Goal: Transaction & Acquisition: Subscribe to service/newsletter

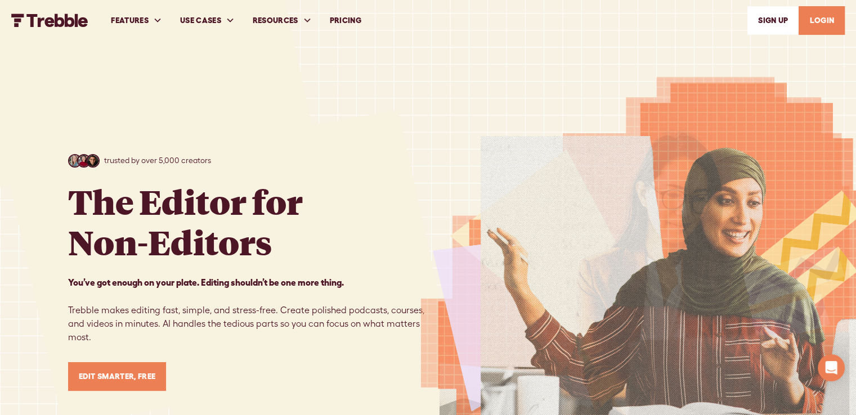
click at [347, 12] on link "PRICING" at bounding box center [346, 20] width 50 height 39
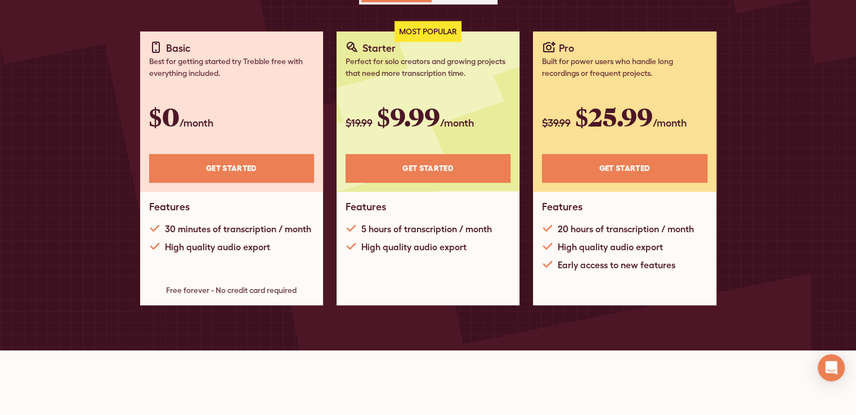
scroll to position [169, 0]
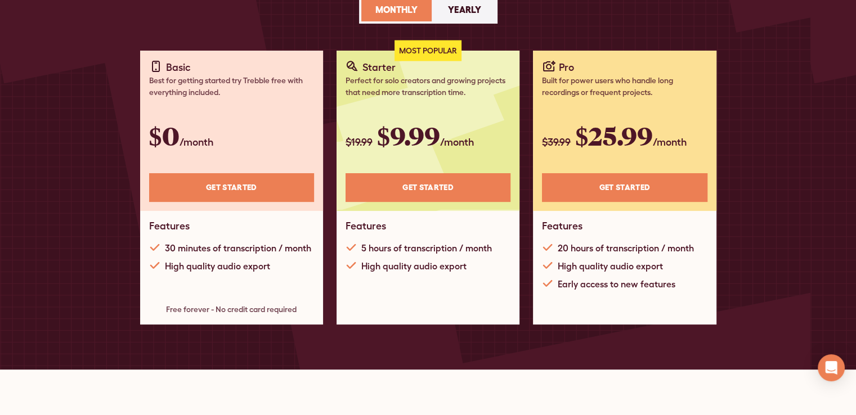
click at [459, 19] on link "Yearly" at bounding box center [464, 10] width 61 height 24
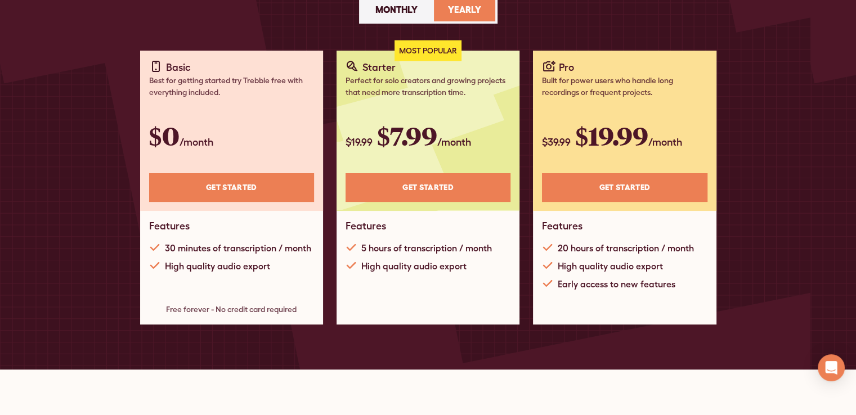
click at [239, 188] on link "Get STARTED" at bounding box center [231, 187] width 165 height 29
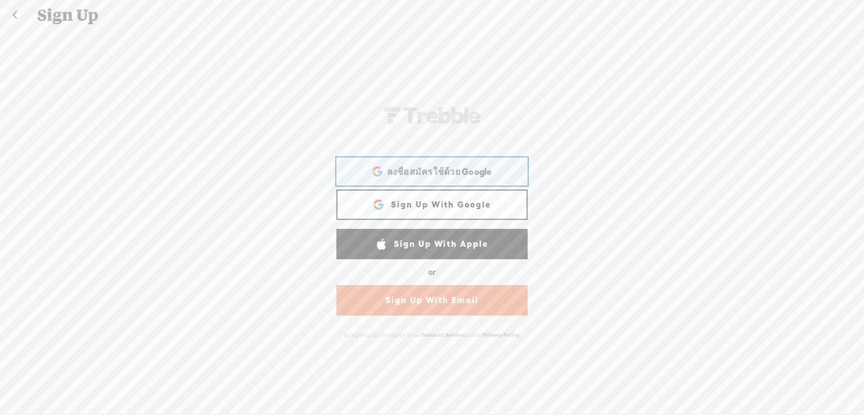
click at [430, 174] on span "ลงชื่อสมัครใช้ด้วย Google" at bounding box center [439, 172] width 105 height 12
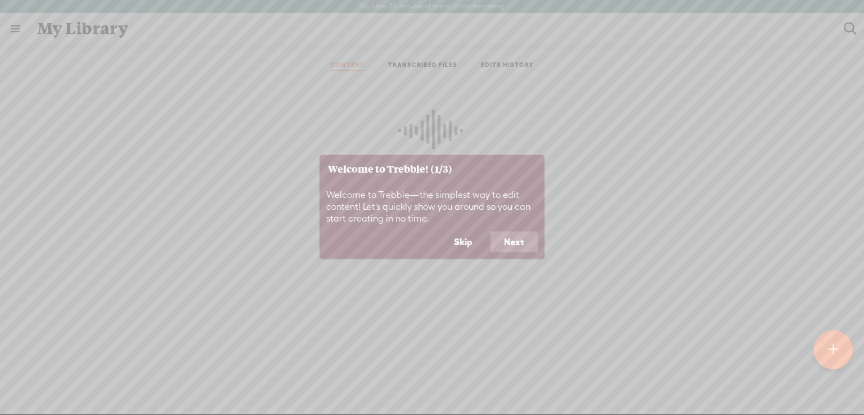
click at [473, 242] on button "Skip" at bounding box center [463, 241] width 46 height 21
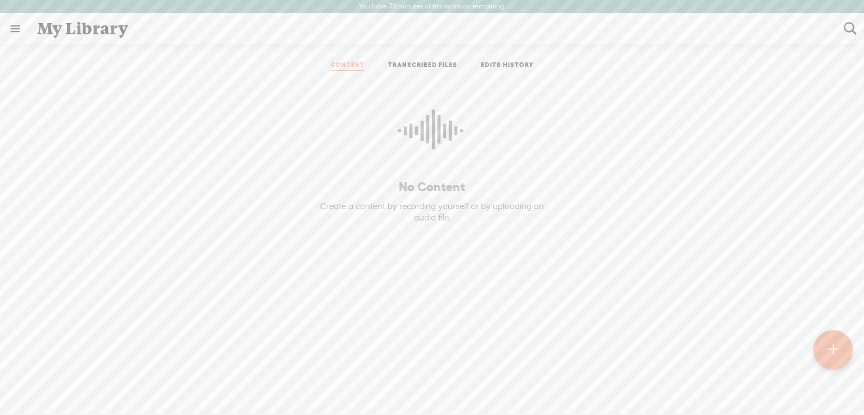
click at [17, 30] on link at bounding box center [15, 28] width 29 height 29
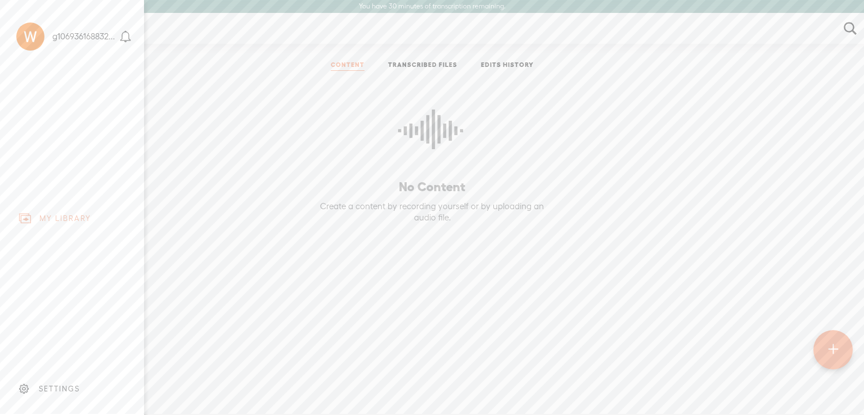
click at [57, 374] on div "SETTINGS" at bounding box center [74, 389] width 132 height 34
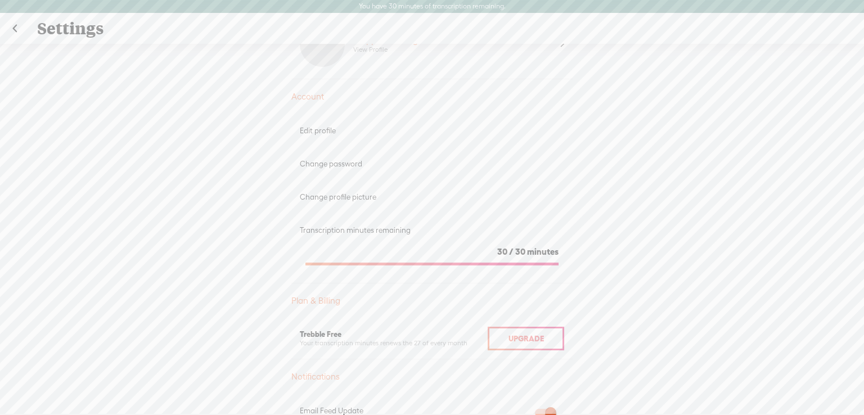
scroll to position [113, 0]
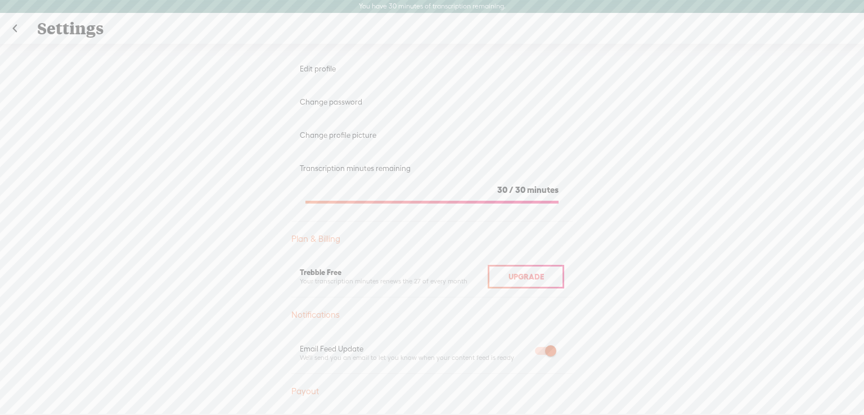
click at [530, 281] on div "Upgrade" at bounding box center [526, 277] width 77 height 24
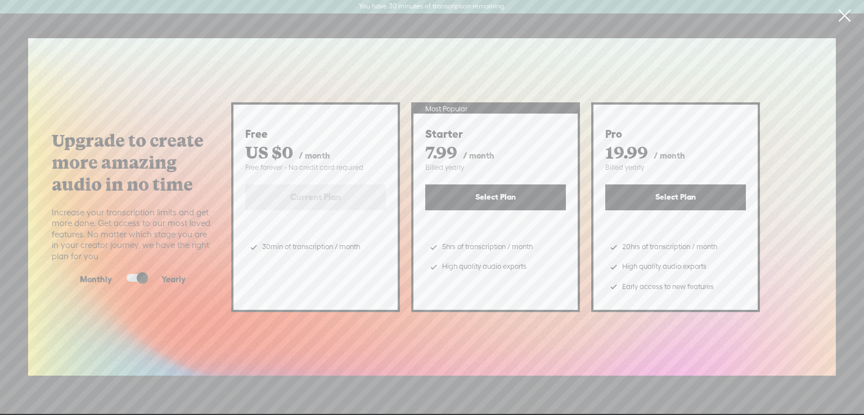
click at [836, 13] on link at bounding box center [844, 16] width 28 height 32
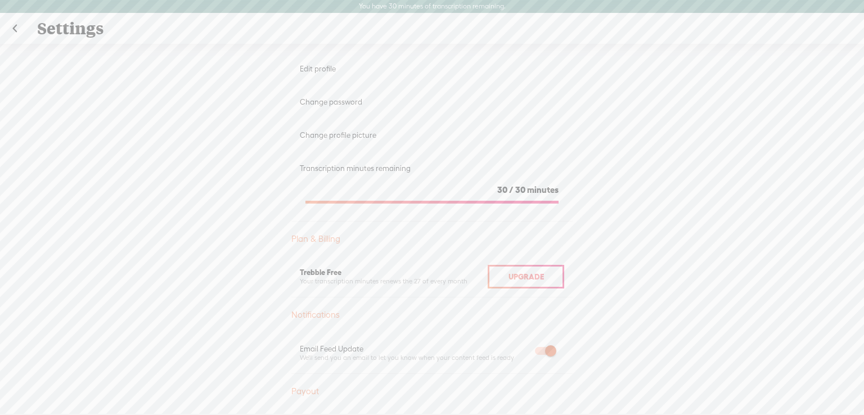
click at [6, 28] on link at bounding box center [15, 28] width 28 height 29
